Goal: Task Accomplishment & Management: Complete application form

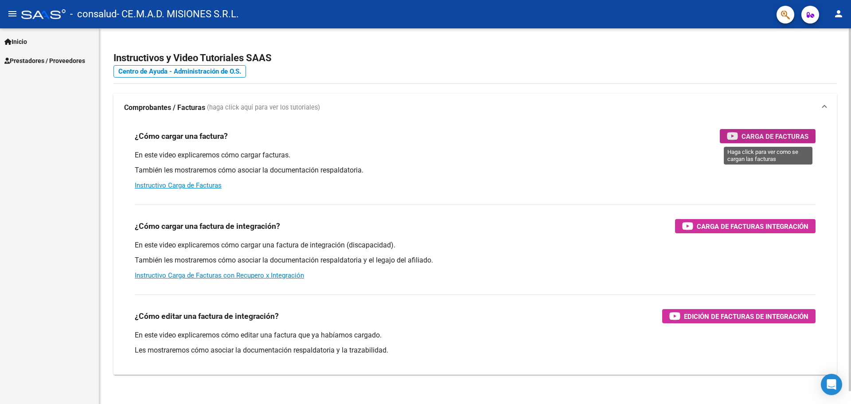
click at [749, 141] on span "Carga de Facturas" at bounding box center [775, 136] width 67 height 11
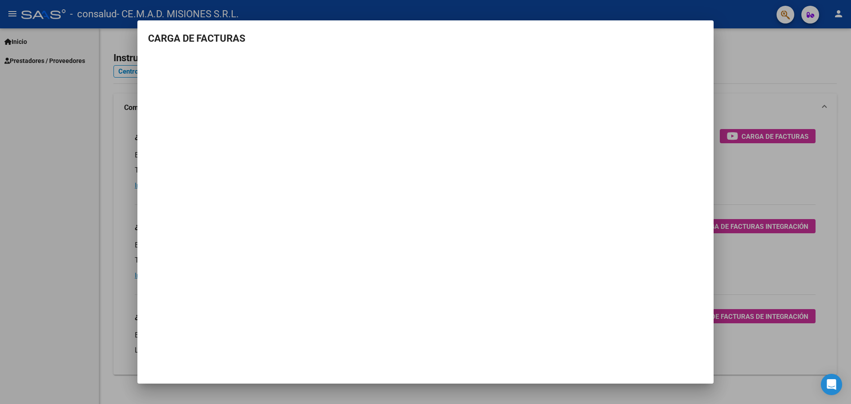
click at [653, 312] on mat-dialog-container "CARGA DE FACTURAS" at bounding box center [425, 202] width 576 height 364
click at [722, 65] on div at bounding box center [425, 202] width 851 height 404
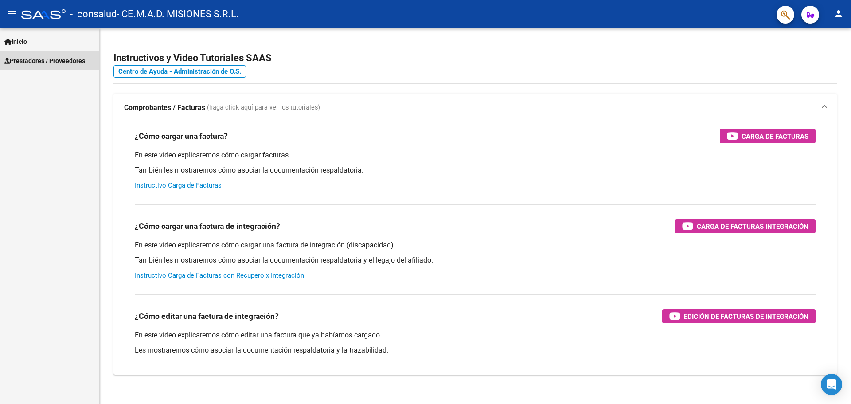
click at [44, 57] on span "Prestadores / Proveedores" at bounding box center [44, 61] width 81 height 10
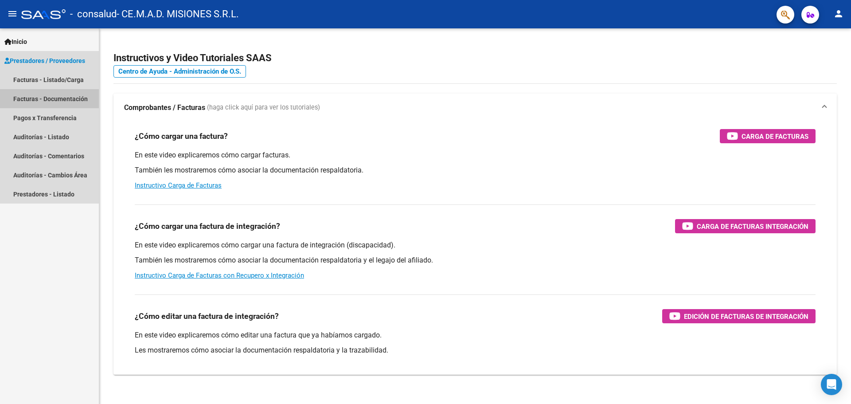
click at [61, 96] on link "Facturas - Documentación" at bounding box center [49, 98] width 99 height 19
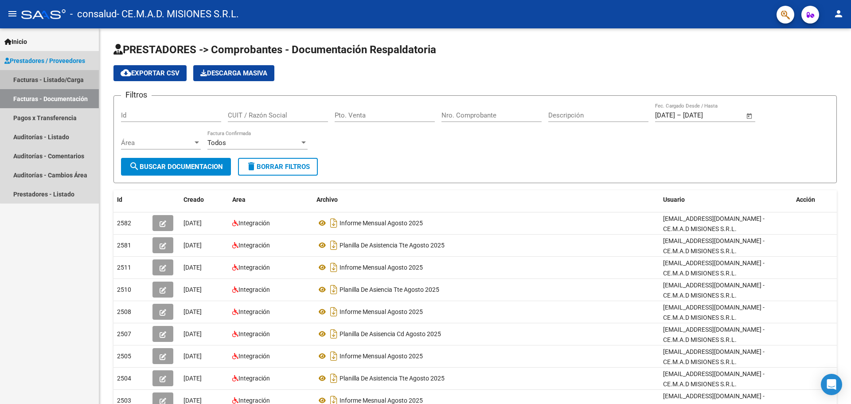
click at [68, 78] on link "Facturas - Listado/Carga" at bounding box center [49, 79] width 99 height 19
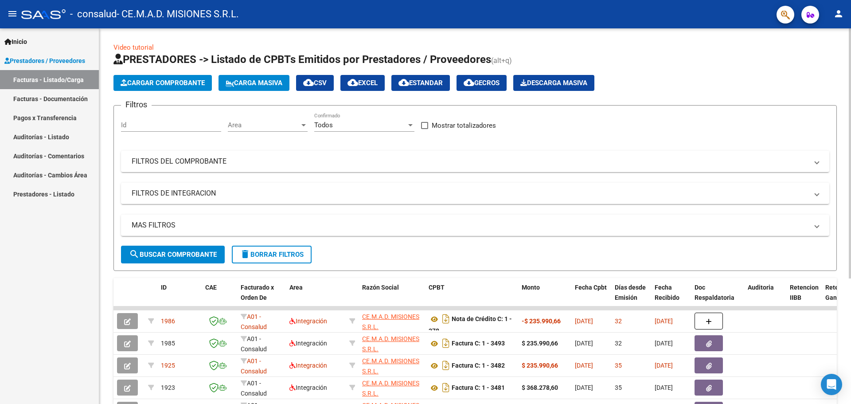
click at [166, 83] on span "Cargar Comprobante" at bounding box center [163, 83] width 84 height 8
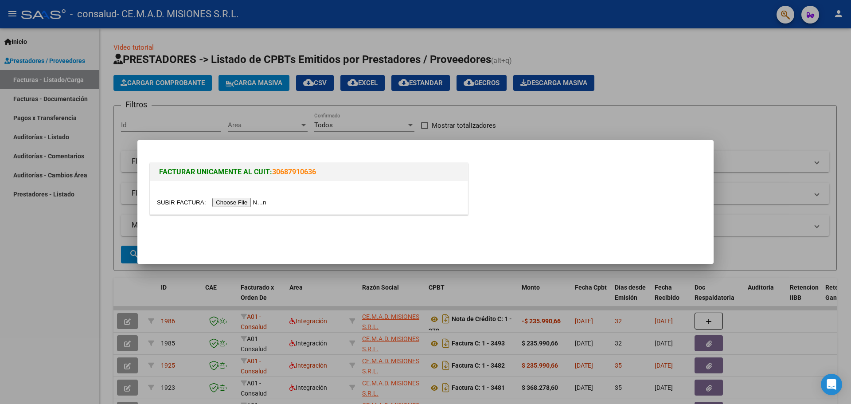
click at [260, 204] on input "file" at bounding box center [213, 202] width 112 height 9
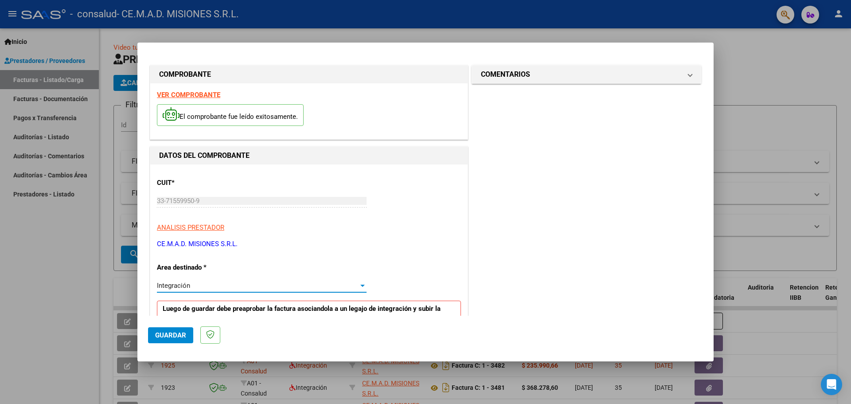
click at [360, 286] on div at bounding box center [362, 286] width 4 height 2
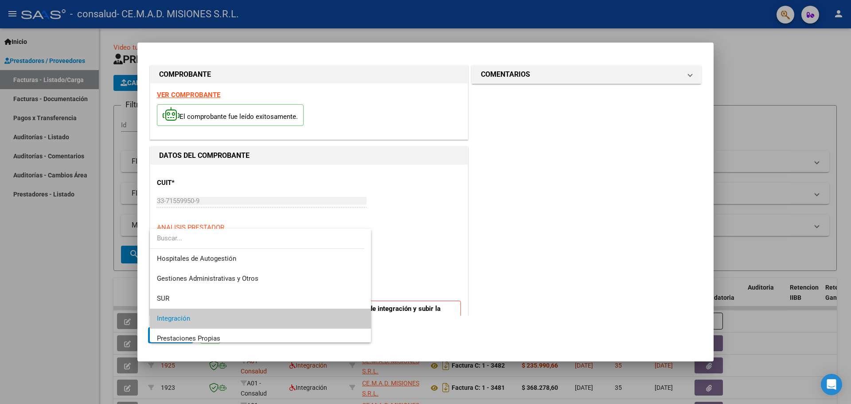
scroll to position [33, 0]
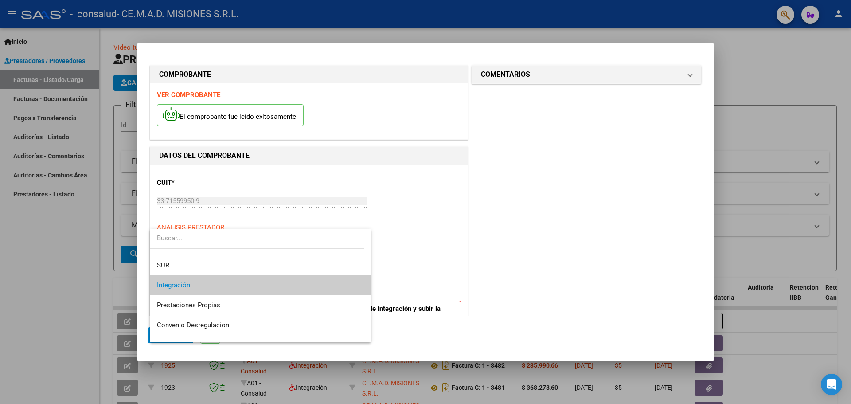
click at [415, 247] on div at bounding box center [425, 202] width 851 height 404
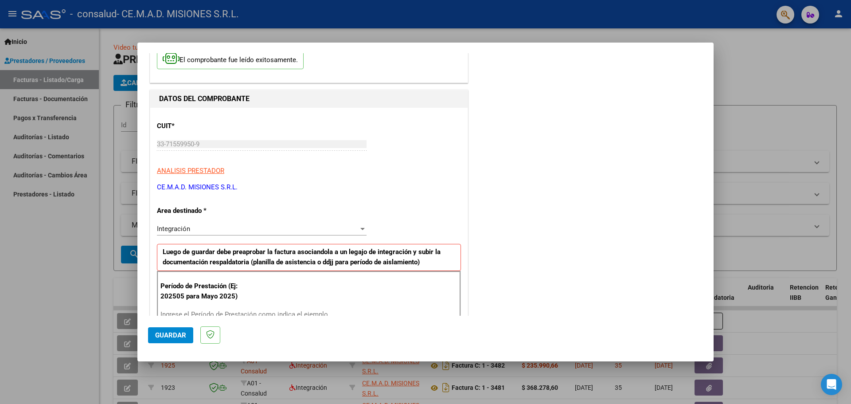
scroll to position [133, 0]
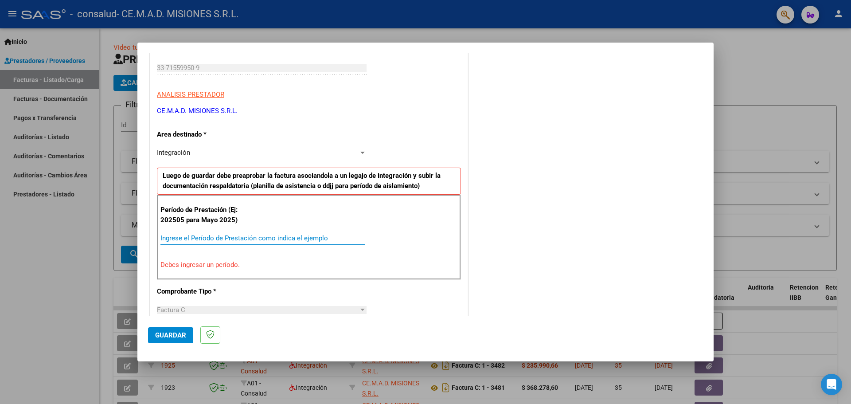
click at [227, 240] on input "Ingrese el Período de Prestación como indica el ejemplo" at bounding box center [262, 238] width 205 height 8
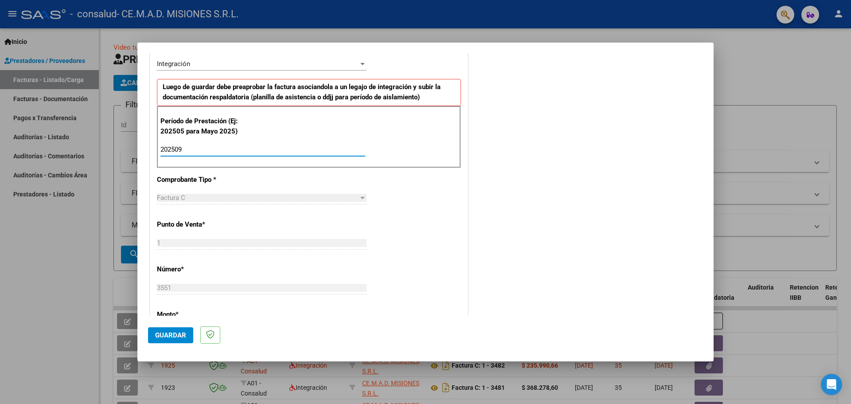
type input "202509"
click at [411, 227] on div "CUIT * 33-71559950-9 Ingresar CUIT ANALISIS PRESTADOR CE.M.A.D. MISIONES S.R.L.…" at bounding box center [308, 276] width 317 height 667
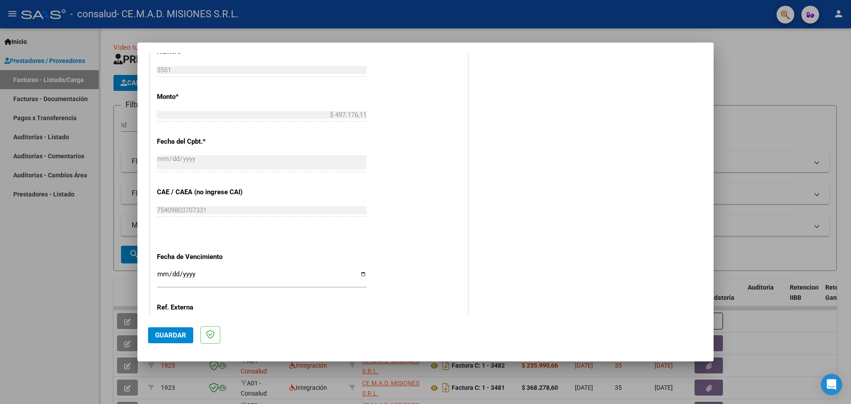
scroll to position [443, 0]
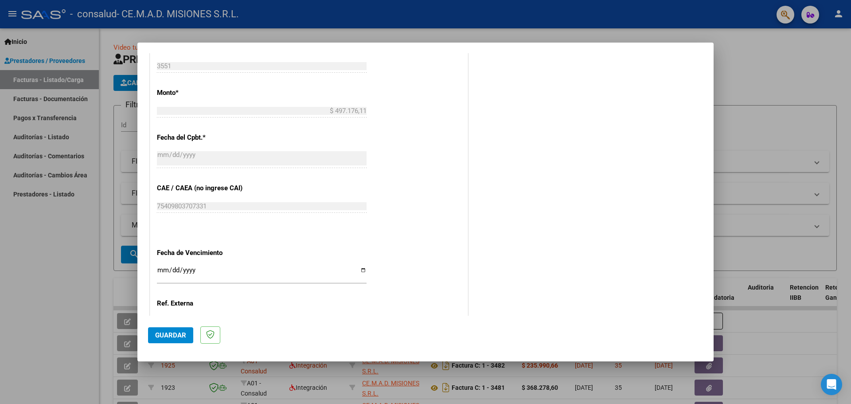
click at [359, 272] on input "Ingresar la fecha" at bounding box center [262, 273] width 210 height 14
click at [415, 245] on div "CUIT * 33-71559950-9 Ingresar CUIT ANALISIS PRESTADOR CE.M.A.D. MISIONES S.R.L.…" at bounding box center [308, 54] width 317 height 667
click at [358, 270] on input "Ingresar la fecha" at bounding box center [262, 273] width 210 height 14
type input "2025-10-16"
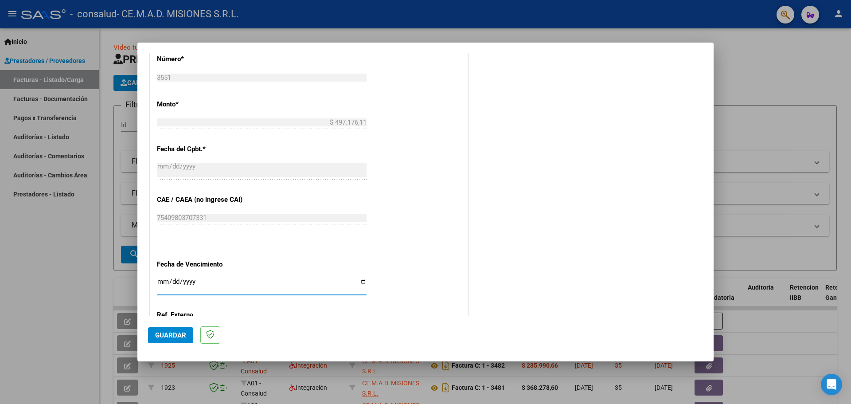
scroll to position [518, 0]
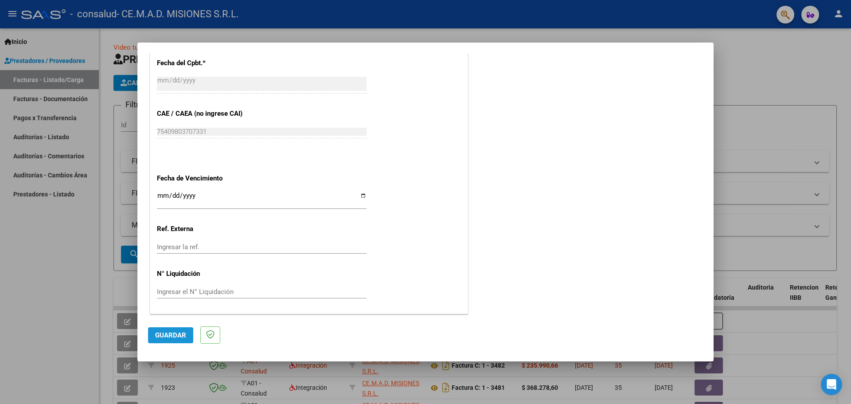
click at [160, 335] on span "Guardar" at bounding box center [170, 335] width 31 height 8
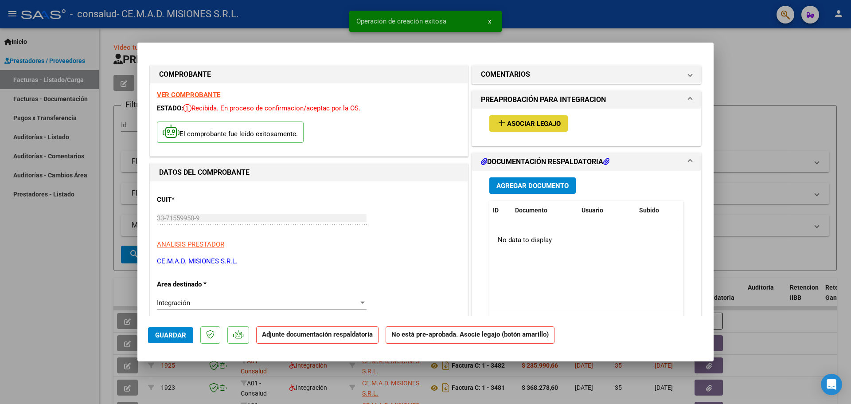
click at [548, 120] on span "Asociar Legajo" at bounding box center [534, 124] width 54 height 8
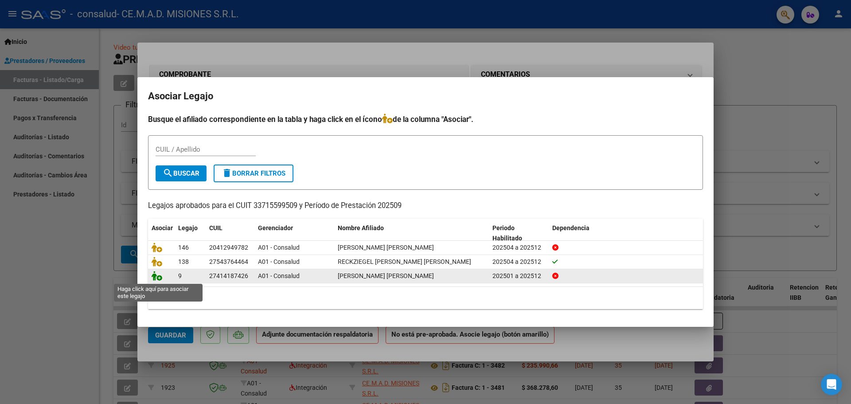
click at [159, 280] on icon at bounding box center [157, 276] width 11 height 10
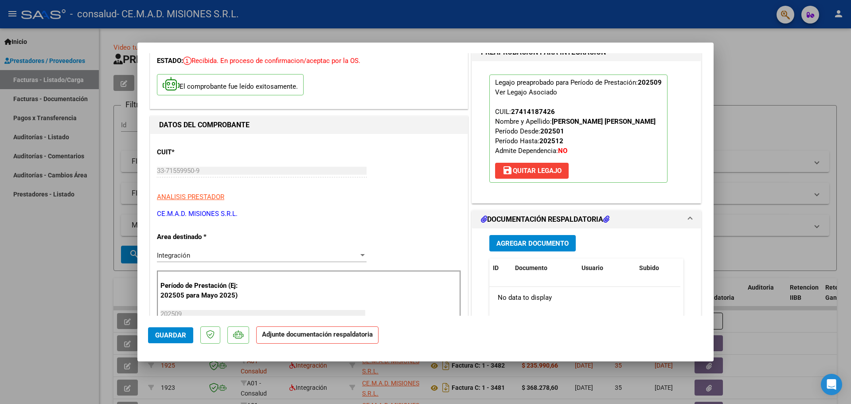
scroll to position [133, 0]
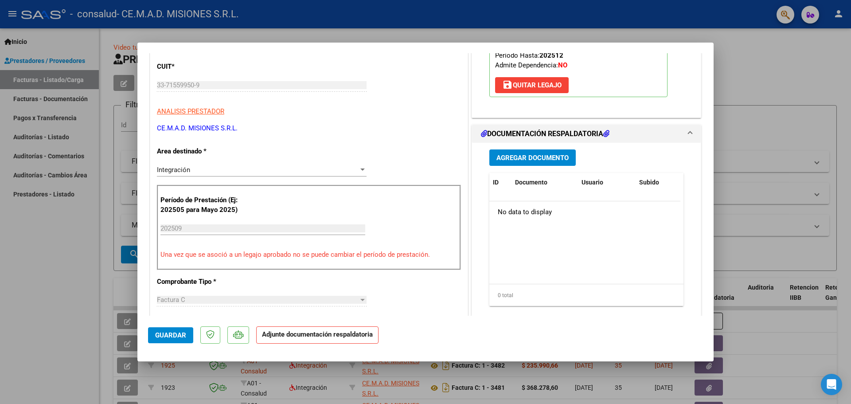
click at [549, 157] on span "Agregar Documento" at bounding box center [533, 158] width 72 height 8
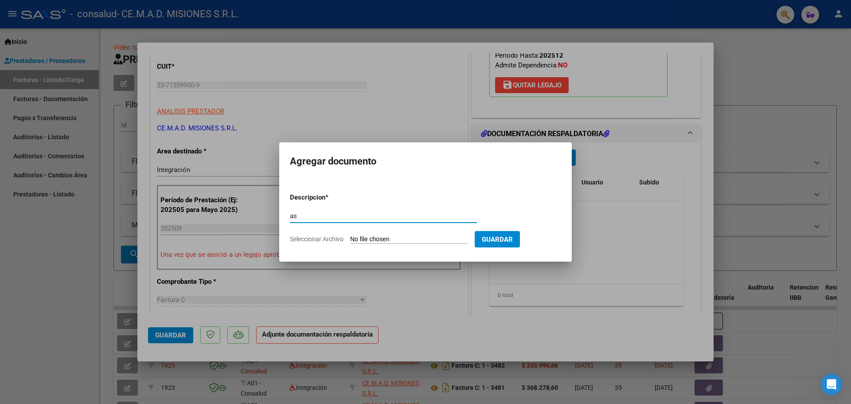
type input "a"
type input "ASISTENCIA CD 09 2025"
click at [403, 239] on input "Seleccionar Archivo" at bounding box center [408, 239] width 117 height 8
type input "C:\fakepath\OSCEARA GRAEF DANIELA ASISTENCIA CD SEPTIEMBRE 2025.pdf"
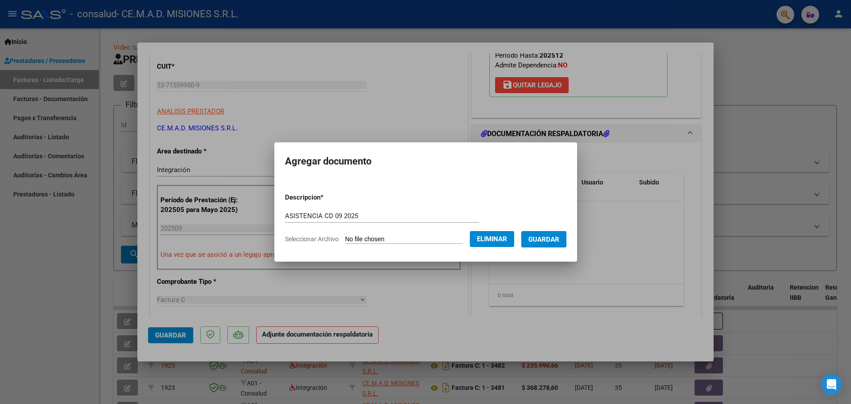
click at [549, 239] on span "Guardar" at bounding box center [543, 239] width 31 height 8
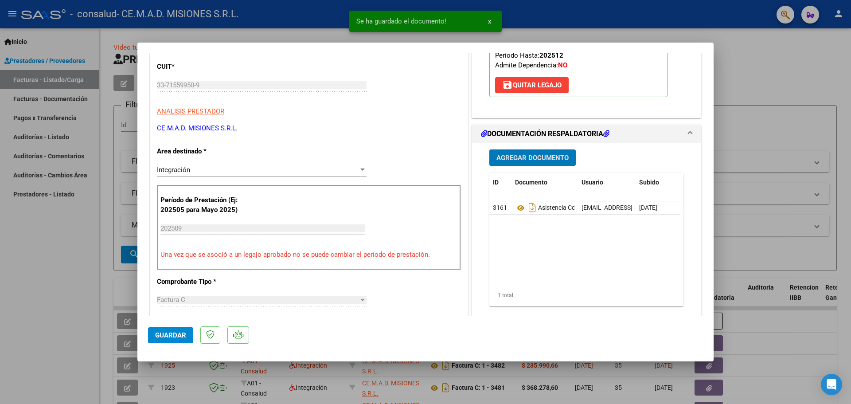
click at [537, 161] on span "Agregar Documento" at bounding box center [533, 158] width 72 height 8
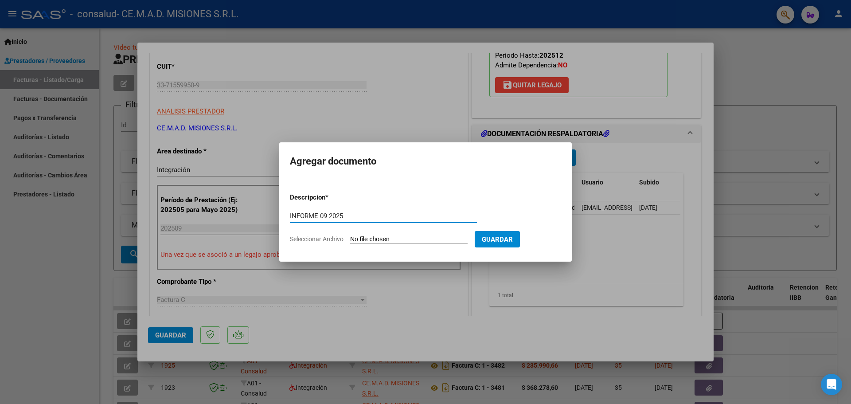
type input "INFORME 09 2025"
click at [400, 238] on input "Seleccionar Archivo" at bounding box center [408, 239] width 117 height 8
type input "C:\fakepath\OSCEARA GRAEF DANIELA INFORME SEPTIEMBRE 2025.pdf"
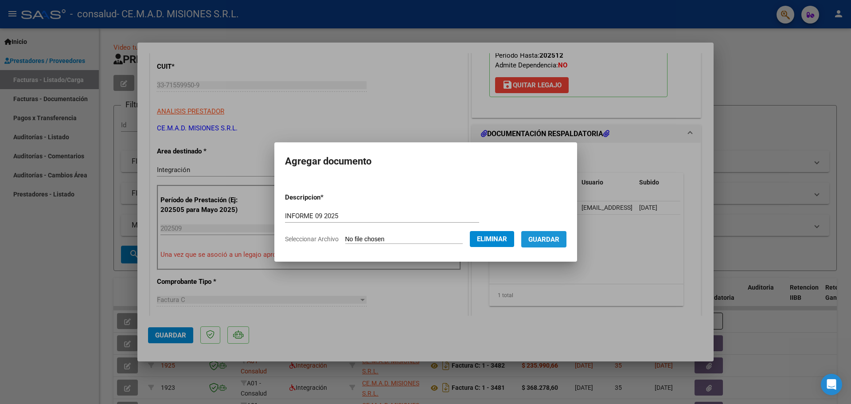
click at [560, 235] on span "Guardar" at bounding box center [543, 239] width 31 height 8
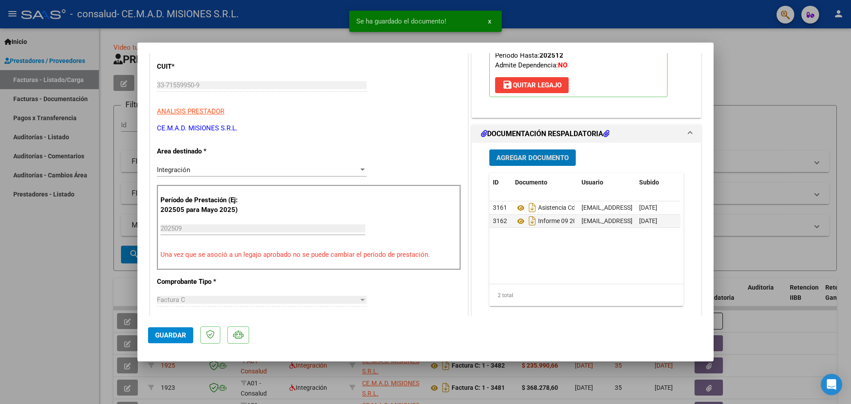
click at [177, 338] on span "Guardar" at bounding box center [170, 335] width 31 height 8
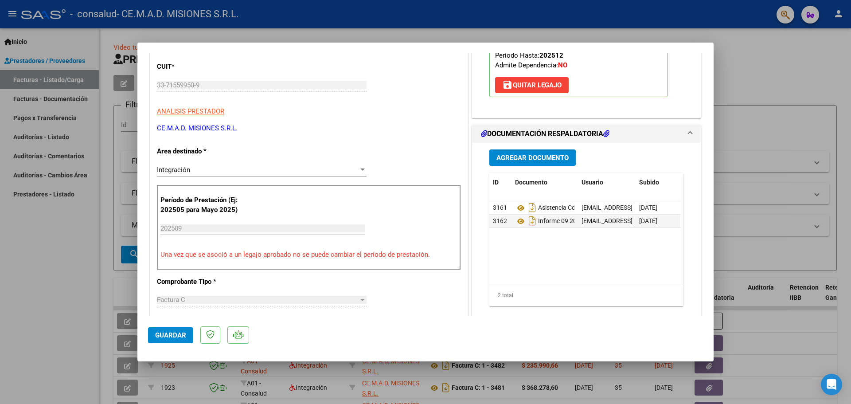
click at [773, 74] on div at bounding box center [425, 202] width 851 height 404
type input "$ 0,00"
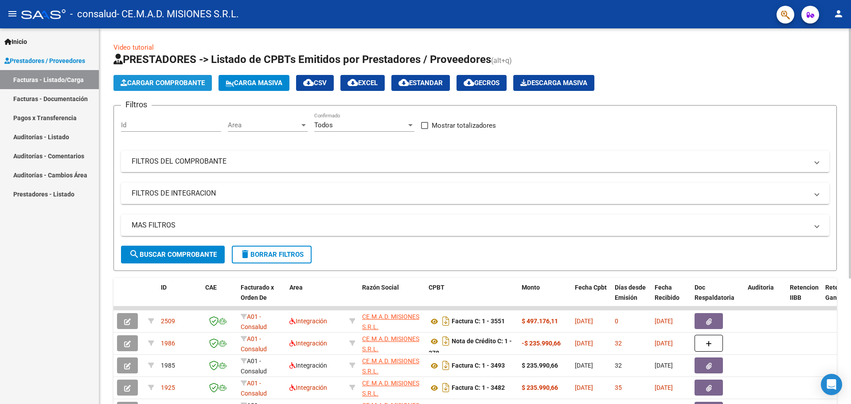
click at [159, 82] on span "Cargar Comprobante" at bounding box center [163, 83] width 84 height 8
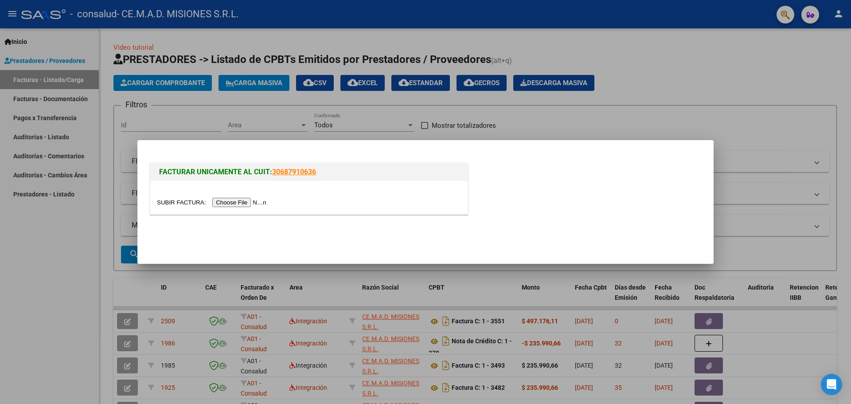
click at [238, 201] on input "file" at bounding box center [213, 202] width 112 height 9
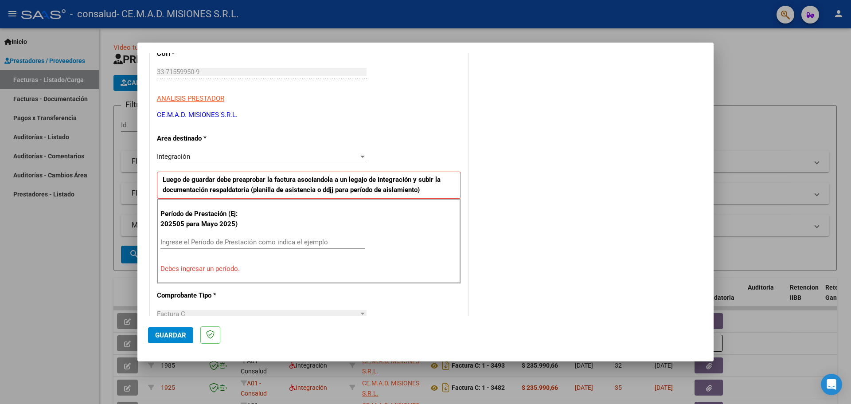
scroll to position [133, 0]
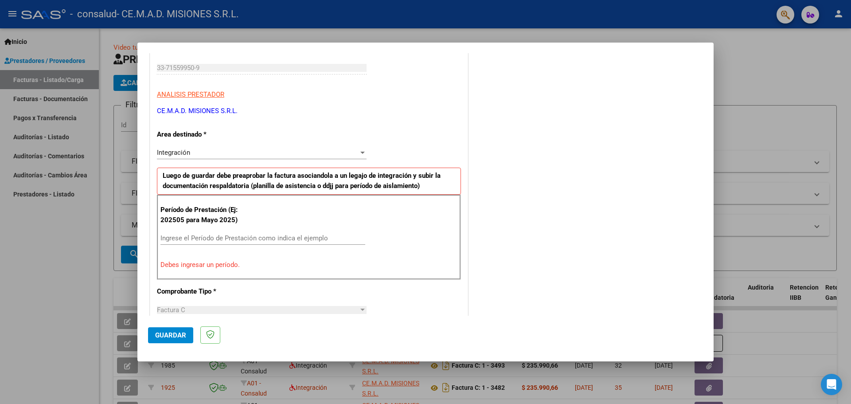
click at [301, 242] on input "Ingrese el Período de Prestación como indica el ejemplo" at bounding box center [262, 238] width 205 height 8
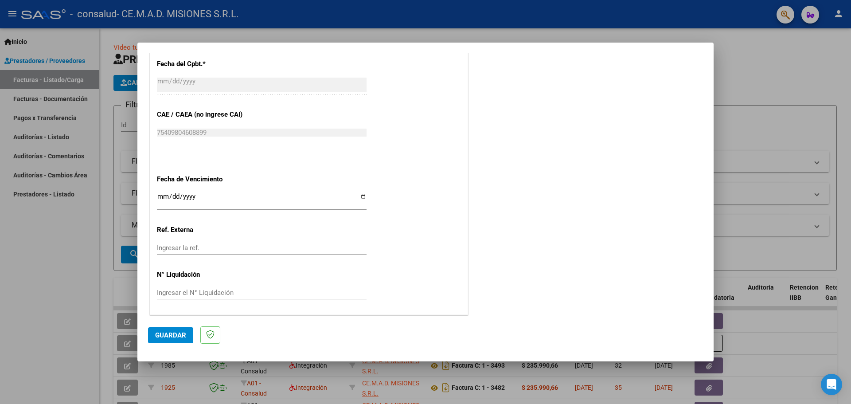
scroll to position [518, 0]
type input "202509"
click at [361, 196] on input "Ingresar la fecha" at bounding box center [262, 199] width 210 height 14
type input "2025-10-16"
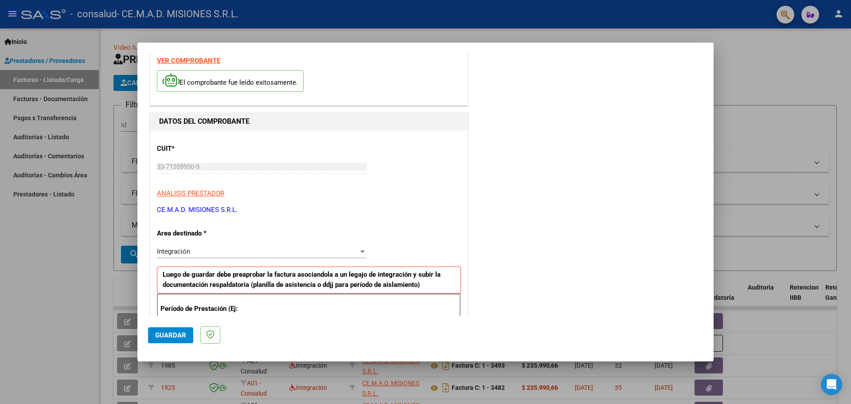
scroll to position [30, 0]
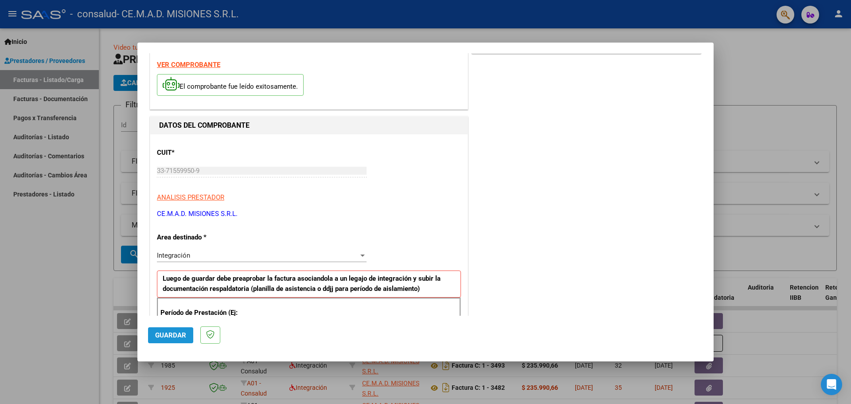
click at [172, 336] on span "Guardar" at bounding box center [170, 335] width 31 height 8
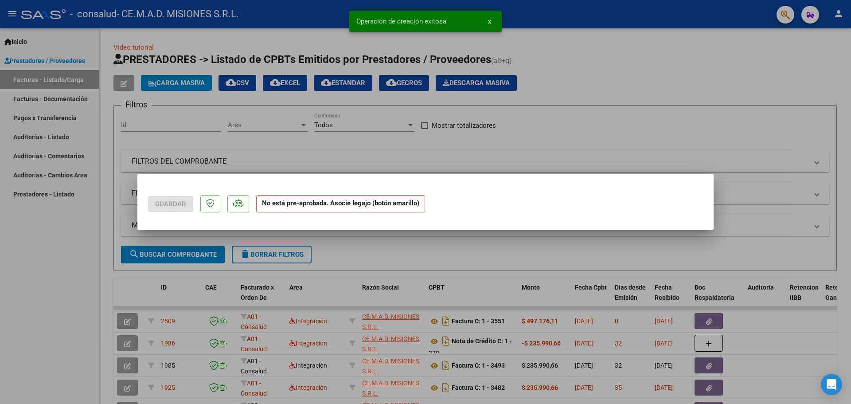
scroll to position [0, 0]
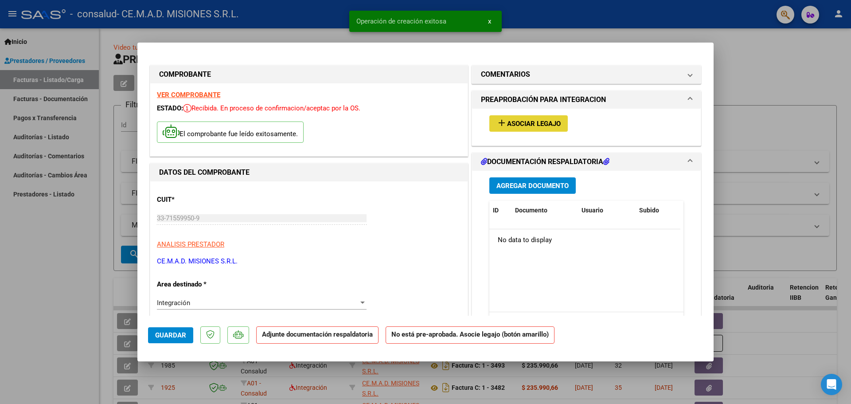
click at [507, 122] on span "Asociar Legajo" at bounding box center [534, 124] width 54 height 8
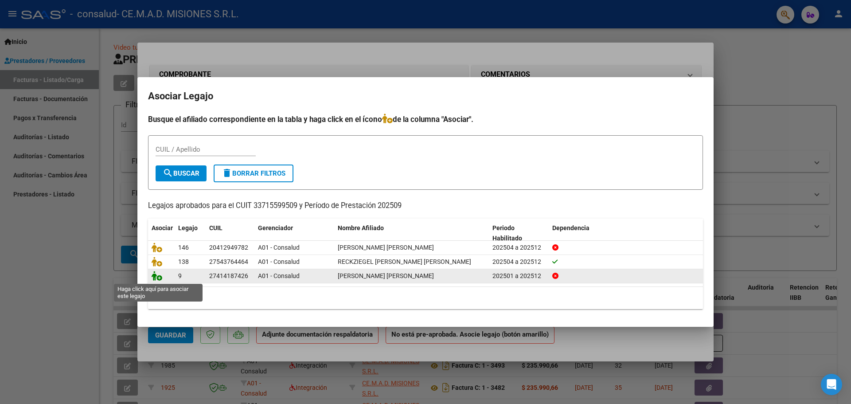
click at [155, 278] on icon at bounding box center [157, 276] width 11 height 10
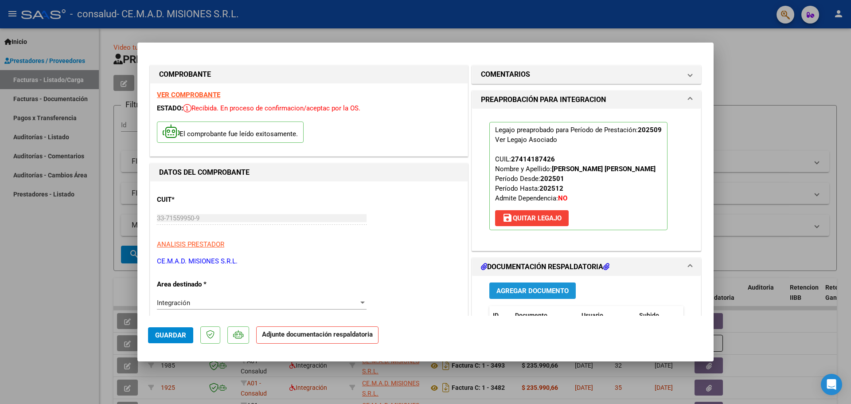
click at [556, 287] on span "Agregar Documento" at bounding box center [533, 291] width 72 height 8
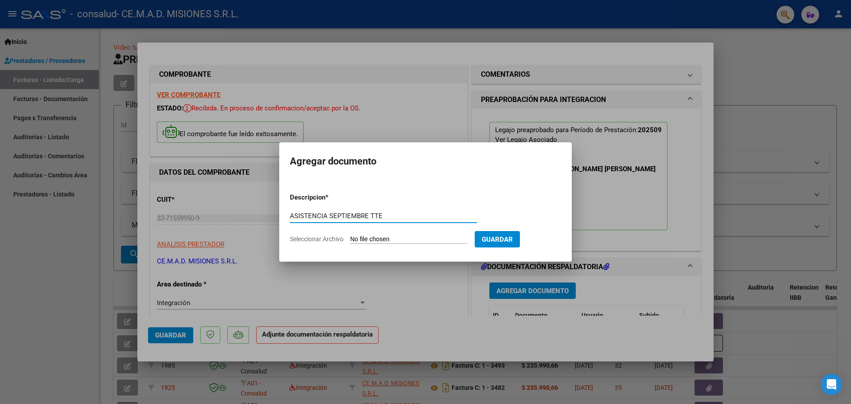
type input "ASISTENCIA SEPTIEMBRE TTE"
click at [403, 238] on input "Seleccionar Archivo" at bounding box center [408, 239] width 117 height 8
type input "C:\fakepath\OSCEARA GRAEF DANIELA ASISTENCIA TTE SEPTIEMBRE 2025.pdf"
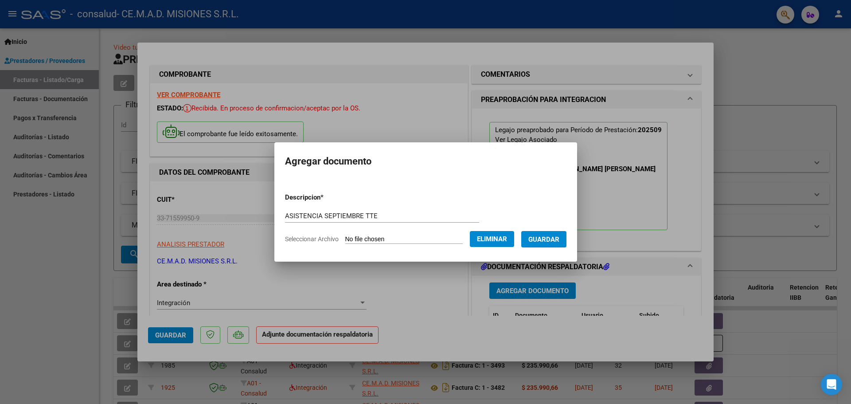
click at [549, 240] on span "Guardar" at bounding box center [543, 239] width 31 height 8
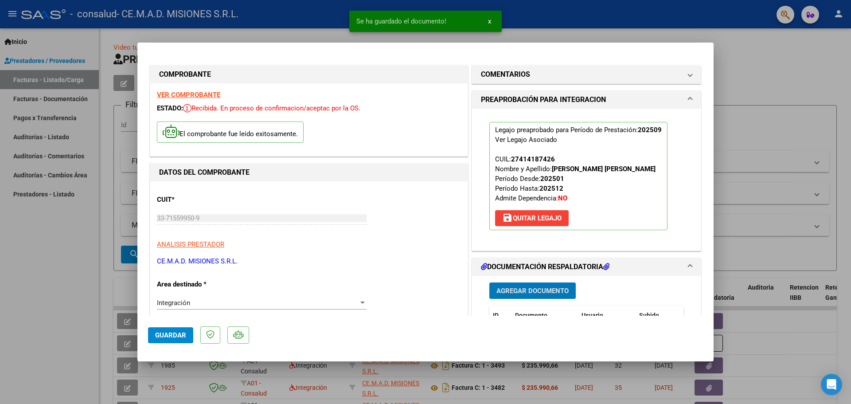
click at [547, 293] on span "Agregar Documento" at bounding box center [533, 291] width 72 height 8
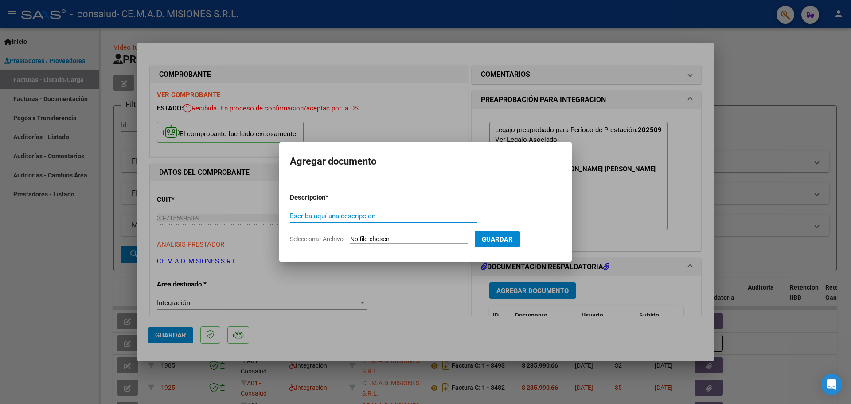
click at [337, 215] on input "Escriba aquí una descripcion" at bounding box center [383, 216] width 187 height 8
type input "INFORME SEPTIEMBRE 2025"
click at [389, 239] on input "Seleccionar Archivo" at bounding box center [408, 239] width 117 height 8
type input "C:\fakepath\OSCEARA GRAEF DANIELA INFORME SEPTIEMBRE 2025.pdf"
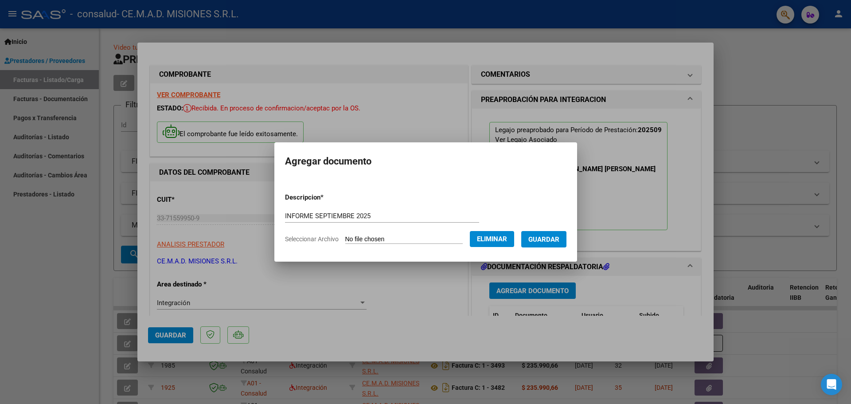
click at [555, 239] on span "Guardar" at bounding box center [543, 239] width 31 height 8
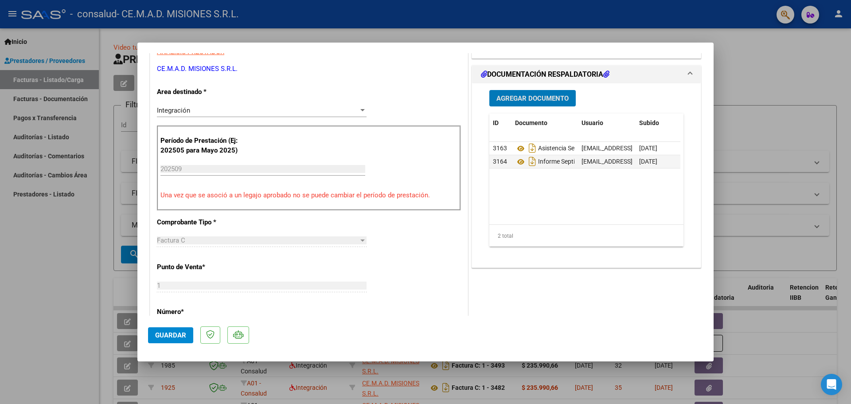
scroll to position [266, 0]
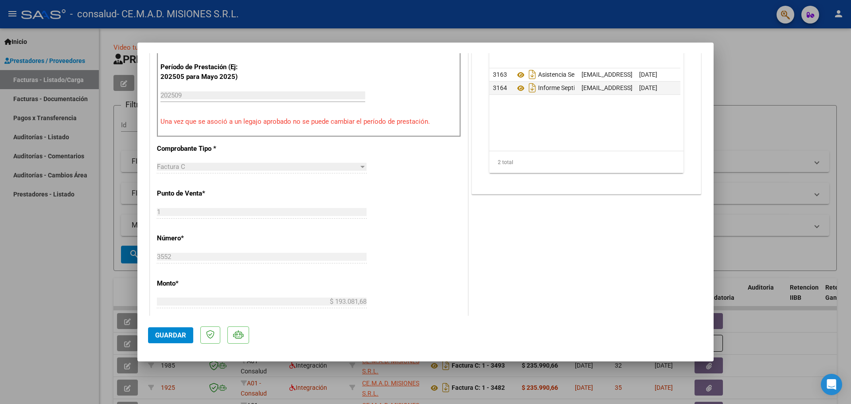
click at [172, 333] on span "Guardar" at bounding box center [170, 335] width 31 height 8
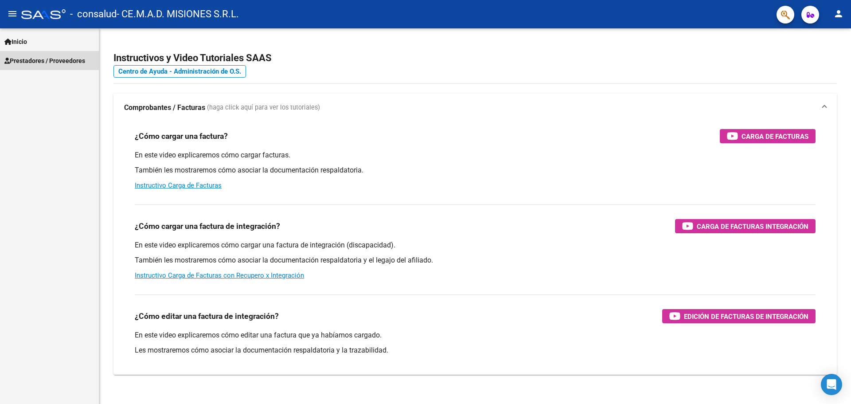
click at [43, 54] on link "Prestadores / Proveedores" at bounding box center [49, 60] width 99 height 19
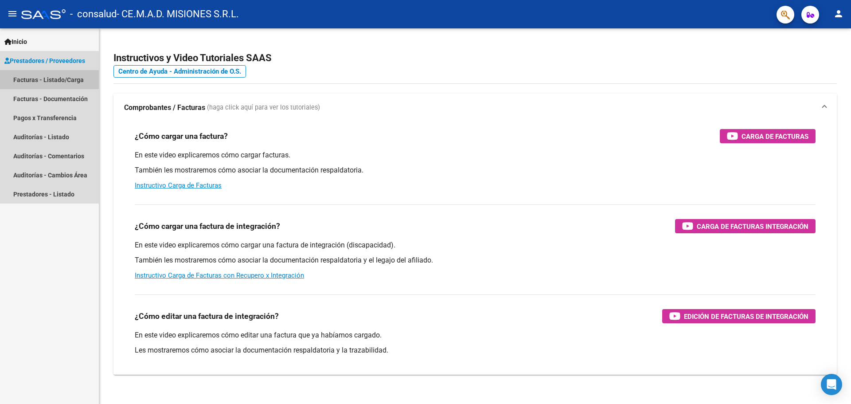
click at [57, 83] on link "Facturas - Listado/Carga" at bounding box center [49, 79] width 99 height 19
